Goal: Task Accomplishment & Management: Use online tool/utility

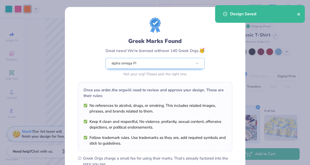
click at [298, 14] on icon "close" at bounding box center [298, 14] width 3 height 3
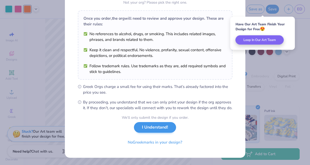
click at [154, 129] on button "I Understand!" at bounding box center [155, 127] width 42 height 11
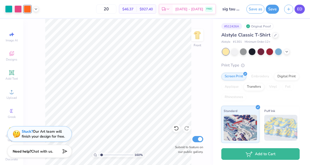
click at [298, 11] on span "ED" at bounding box center [299, 9] width 5 height 6
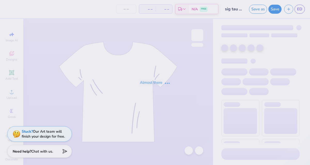
type input "sig tau 70s"
type input "20"
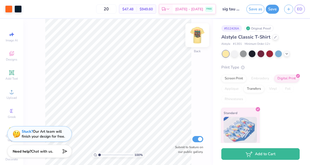
click at [197, 37] on img at bounding box center [197, 35] width 21 height 21
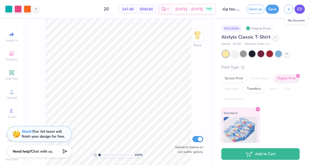
click at [297, 10] on span "ED" at bounding box center [299, 9] width 5 height 6
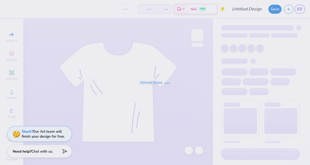
type input "Sig Tau 70s"
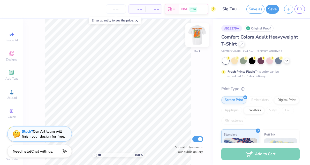
click at [198, 34] on img at bounding box center [197, 35] width 21 height 21
click at [118, 10] on input "number" at bounding box center [116, 8] width 20 height 9
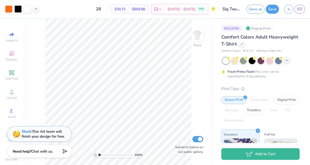
type input "28"
click at [286, 59] on icon at bounding box center [286, 60] width 4 height 4
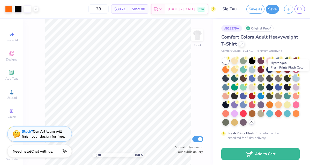
click at [297, 79] on div at bounding box center [295, 77] width 7 height 7
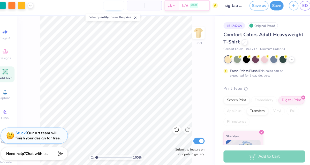
click at [109, 4] on input "number" at bounding box center [116, 8] width 20 height 9
type input "28"
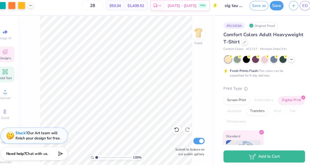
click at [9, 50] on icon at bounding box center [12, 53] width 6 height 6
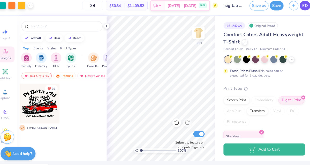
click at [297, 6] on span "ED" at bounding box center [299, 9] width 5 height 6
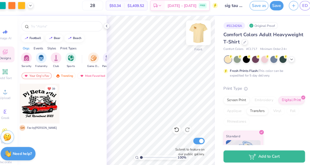
click at [191, 32] on img at bounding box center [197, 35] width 21 height 21
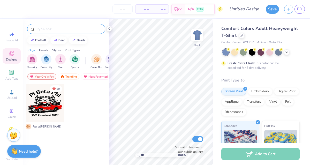
click at [71, 30] on input "text" at bounding box center [69, 28] width 66 height 5
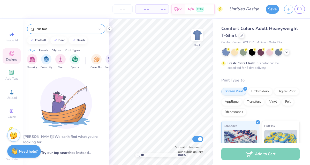
click at [79, 28] on input "70s frat" at bounding box center [67, 28] width 63 height 5
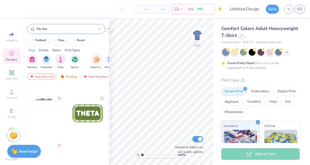
scroll to position [3050, 0]
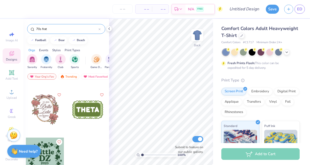
click at [45, 30] on input "70s frat" at bounding box center [67, 28] width 63 height 5
type input "70s sorority"
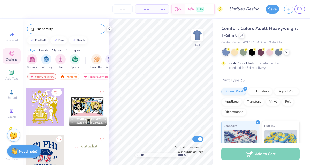
scroll to position [2106, 0]
